Goal: Task Accomplishment & Management: Complete application form

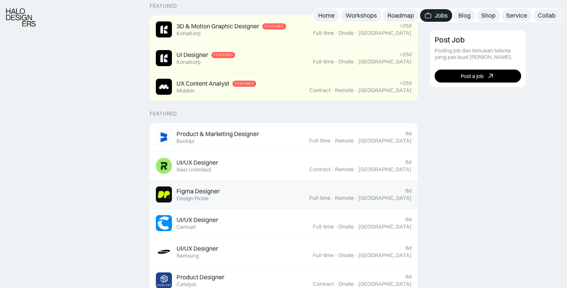
scroll to position [230, 0]
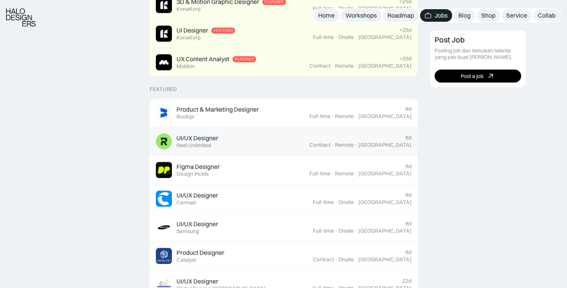
click at [275, 148] on div "UI/UX Designer Featured Reel Unlimited" at bounding box center [232, 142] width 153 height 16
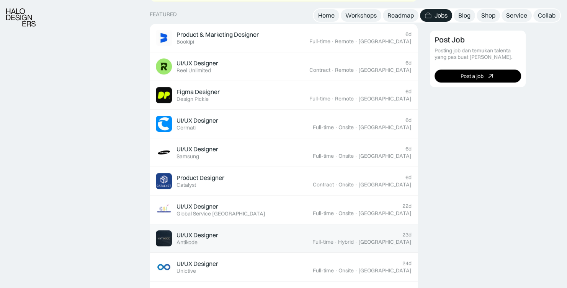
scroll to position [306, 0]
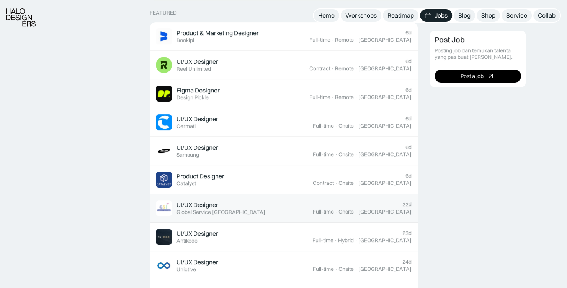
click at [267, 216] on link "UI/UX Designer Featured Global Service [GEOGRAPHIC_DATA] 22d Full-time · Onsite…" at bounding box center [284, 208] width 268 height 29
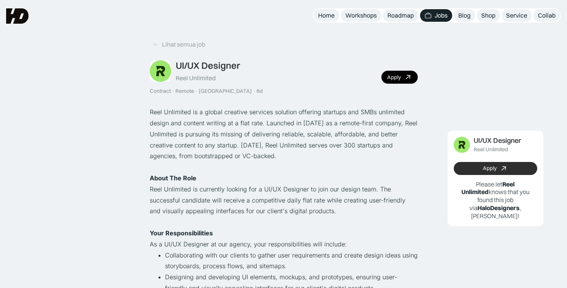
click at [487, 169] on div "Apply" at bounding box center [489, 168] width 14 height 7
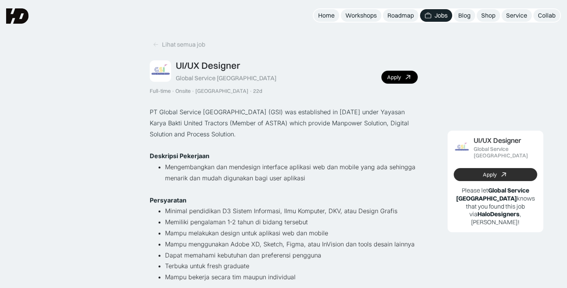
click at [484, 172] on div "Apply" at bounding box center [489, 175] width 14 height 7
